Goal: Transaction & Acquisition: Purchase product/service

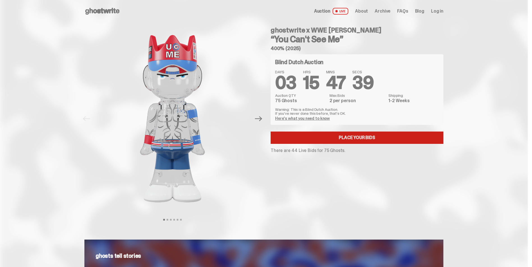
click at [365, 138] on link "Place your Bids" at bounding box center [357, 138] width 173 height 12
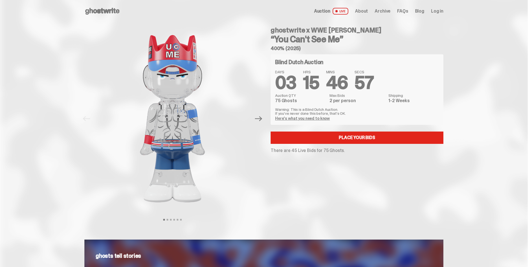
drag, startPoint x: 415, startPoint y: 192, endPoint x: 386, endPoint y: 178, distance: 32.2
click at [413, 191] on div "ghostwrite x WWE John Cena “You Can't See Me” 400% (2025) Blind Dutch Auction D…" at bounding box center [353, 118] width 179 height 193
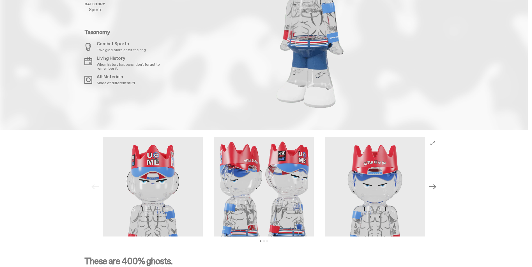
scroll to position [673, 0]
click at [433, 43] on div at bounding box center [308, 12] width 269 height 209
click at [113, 52] on p "Two gladiators enter the ring..." at bounding box center [123, 50] width 52 height 4
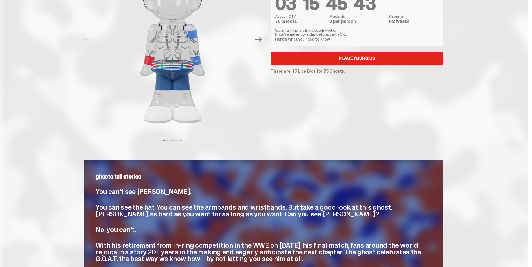
scroll to position [0, 0]
